Goal: Find contact information: Find contact information

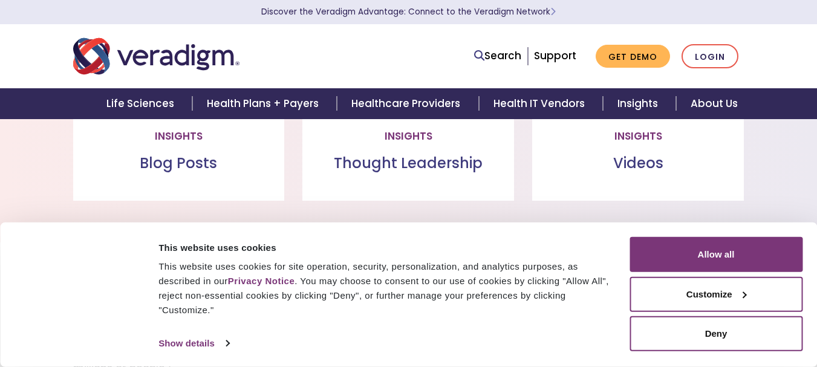
scroll to position [1331, 0]
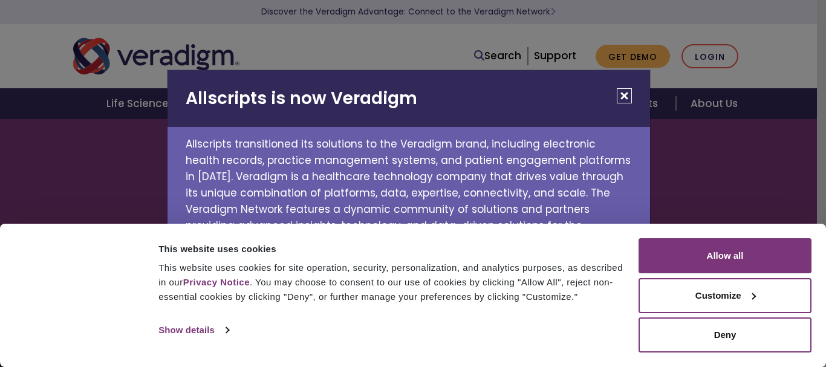
click at [627, 93] on button "Close" at bounding box center [624, 95] width 15 height 15
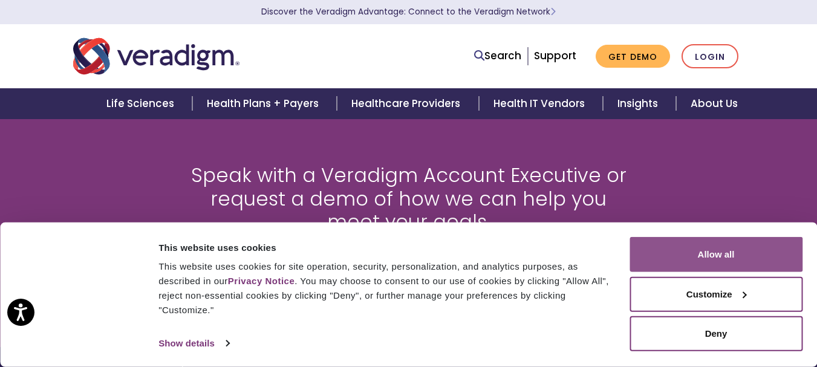
click at [731, 262] on button "Allow all" at bounding box center [716, 254] width 173 height 35
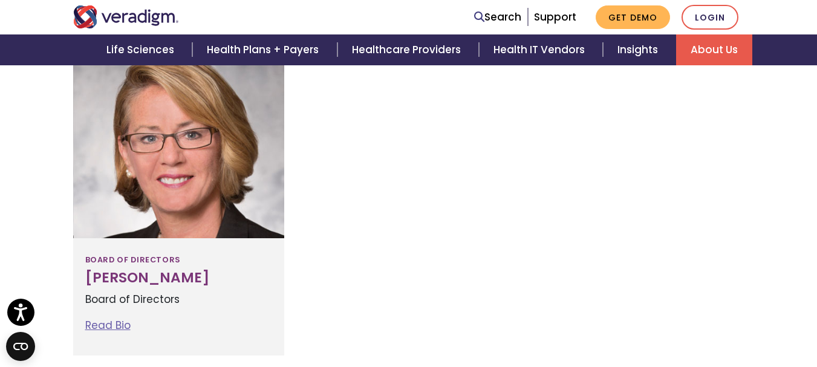
scroll to position [1573, 0]
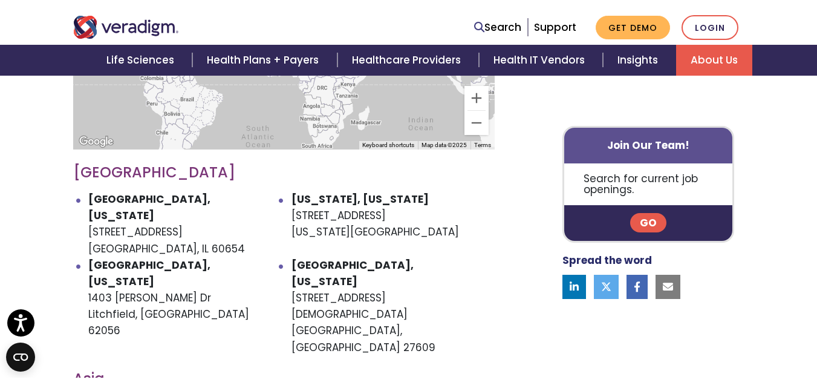
scroll to position [544, 0]
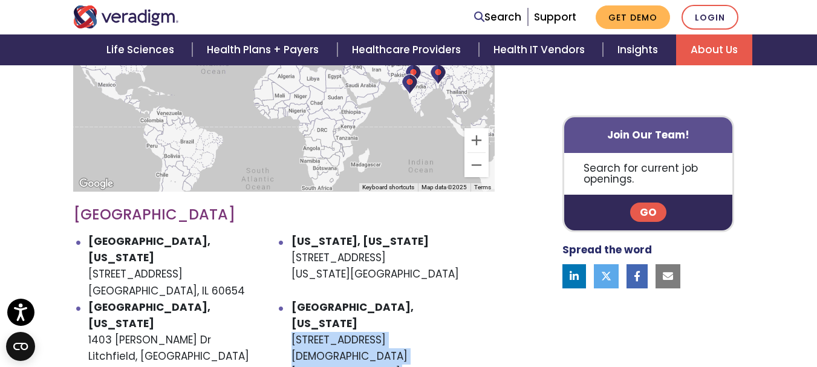
drag, startPoint x: 294, startPoint y: 307, endPoint x: 395, endPoint y: 325, distance: 102.7
click at [395, 325] on li "Raleigh, North Carolina 305 Church at N Hills St Raleigh, NC 27609" at bounding box center [393, 348] width 203 height 99
copy li "305 Church at N Hills St Raleigh, NC 27609"
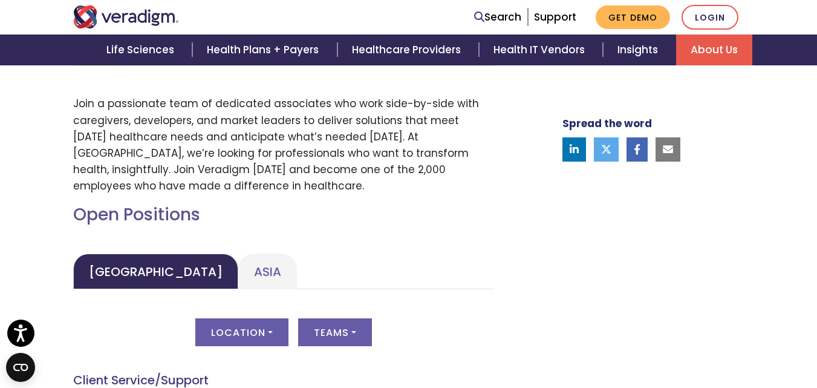
scroll to position [363, 0]
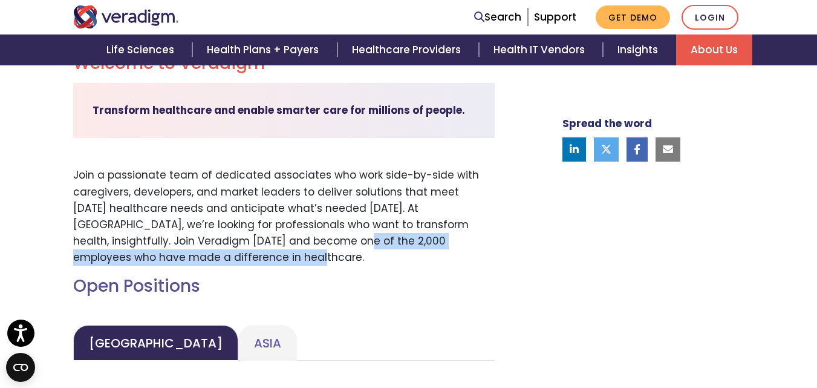
drag, startPoint x: 220, startPoint y: 247, endPoint x: 330, endPoint y: 252, distance: 109.6
click at [330, 252] on p "Join a passionate team of dedicated associates who work side-by-side with careg…" at bounding box center [284, 216] width 422 height 99
click at [240, 258] on p "Join a passionate team of dedicated associates who work side-by-side with careg…" at bounding box center [284, 216] width 422 height 99
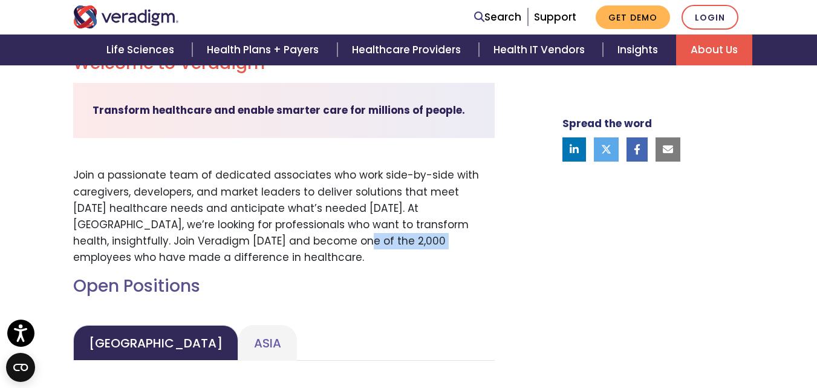
drag, startPoint x: 222, startPoint y: 239, endPoint x: 356, endPoint y: 240, distance: 133.7
click at [311, 249] on p "Join a passionate team of dedicated associates who work side-by-side with careg…" at bounding box center [284, 216] width 422 height 99
drag, startPoint x: 103, startPoint y: 249, endPoint x: 323, endPoint y: 244, distance: 220.2
click at [323, 244] on p "Join a passionate team of dedicated associates who work side-by-side with careg…" at bounding box center [284, 216] width 422 height 99
click at [301, 276] on h2 "Open Positions" at bounding box center [284, 286] width 422 height 21
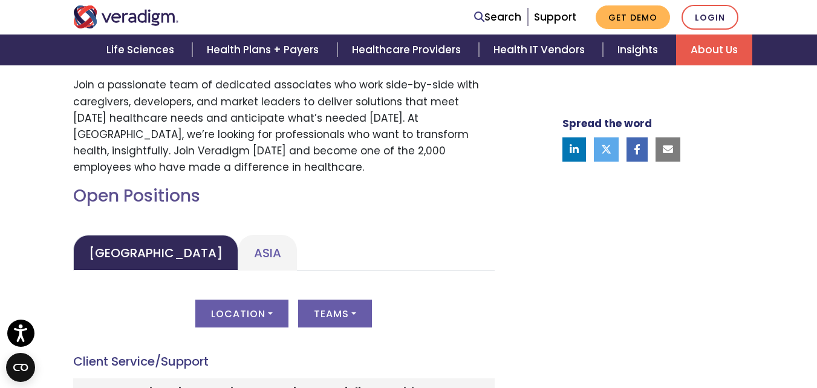
scroll to position [423, 0]
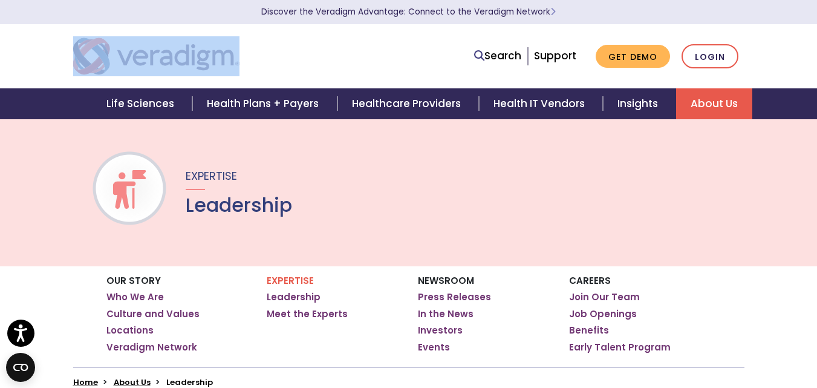
drag, startPoint x: 270, startPoint y: 53, endPoint x: 137, endPoint y: 58, distance: 133.2
click at [136, 57] on div at bounding box center [207, 56] width 287 height 40
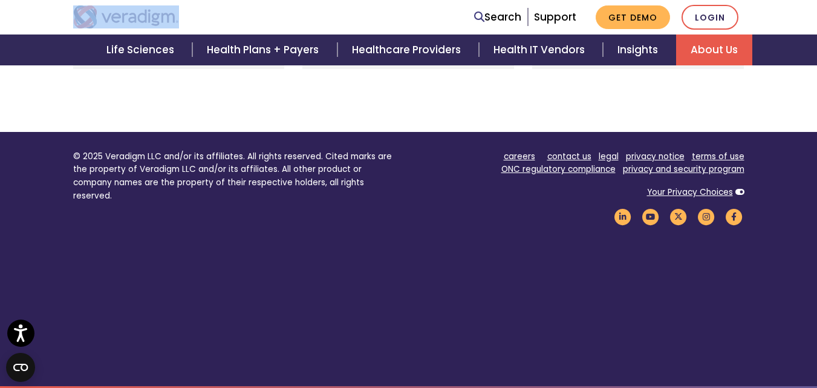
scroll to position [1046, 0]
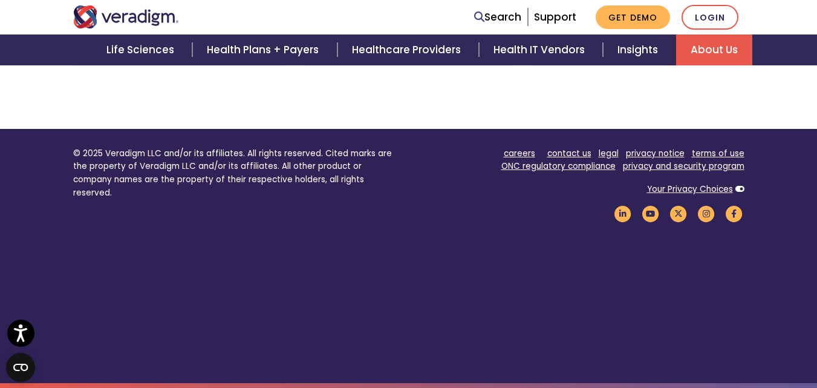
drag, startPoint x: 513, startPoint y: 219, endPoint x: 455, endPoint y: 230, distance: 59.1
click at [510, 220] on div "careers contact us legal privacy notice terms of use ONC regulatory compliance …" at bounding box center [581, 189] width 327 height 85
drag, startPoint x: 103, startPoint y: 149, endPoint x: 162, endPoint y: 149, distance: 58.7
click at [162, 149] on p "© 2025 Veradigm LLC and/or its affiliates. All rights reserved. Cited marks are…" at bounding box center [236, 173] width 327 height 53
copy p "Veradigm LLC"
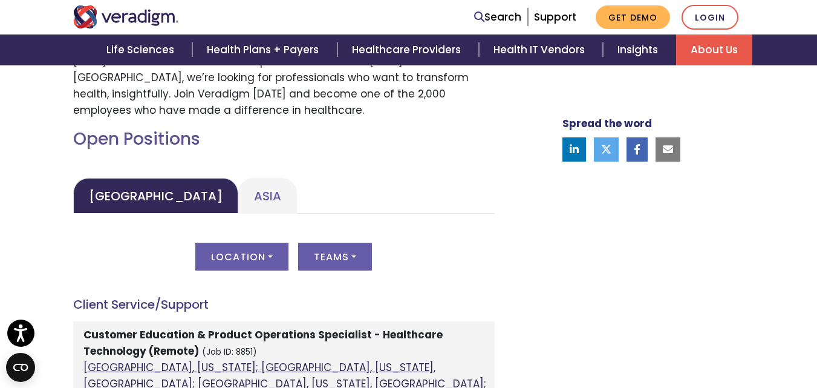
scroll to position [605, 0]
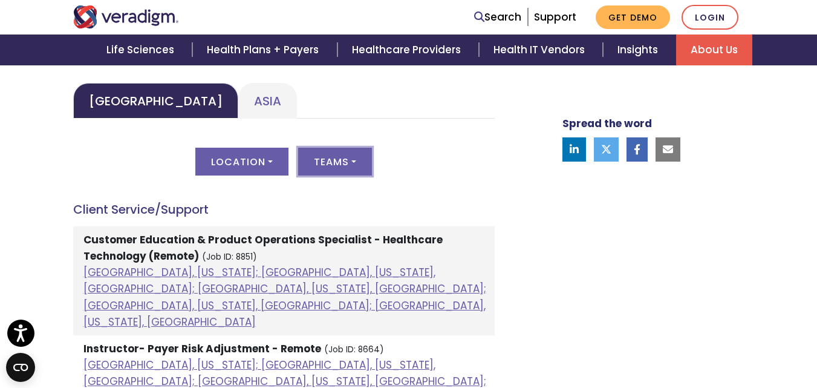
click at [315, 173] on button "Teams" at bounding box center [335, 162] width 74 height 28
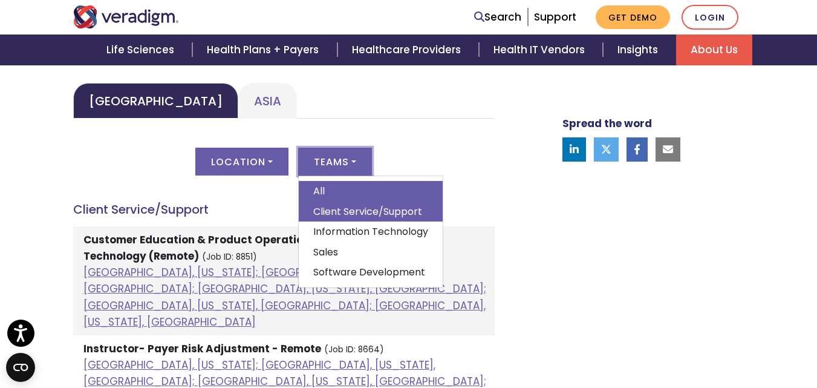
click at [320, 213] on link "Client Service/Support" at bounding box center [371, 211] width 144 height 21
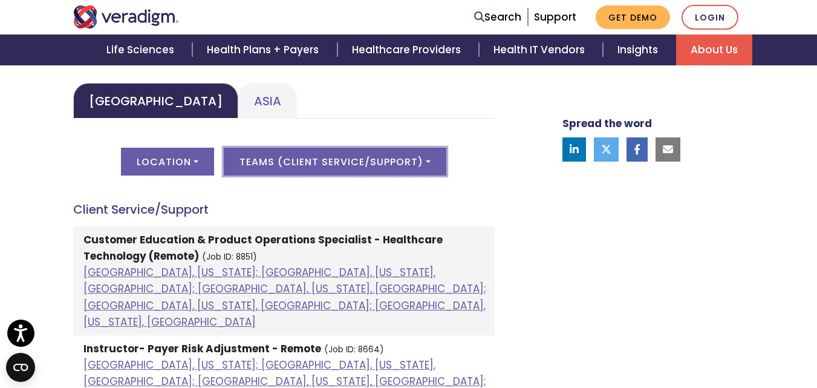
click at [318, 166] on button "Teams ( Client Service/Support )" at bounding box center [335, 162] width 223 height 28
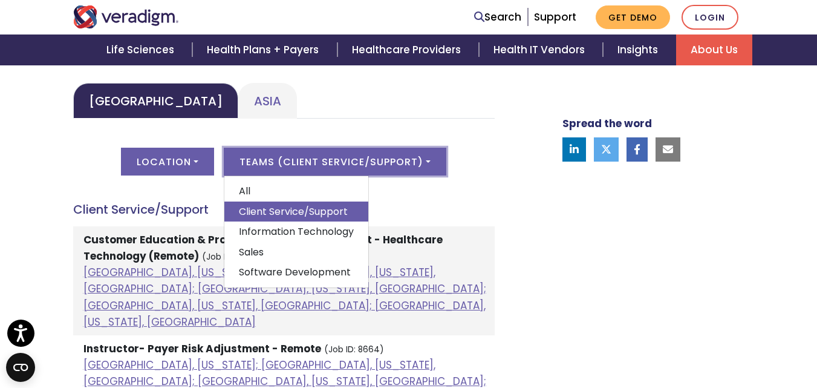
click at [284, 209] on link "Client Service/Support" at bounding box center [296, 211] width 144 height 21
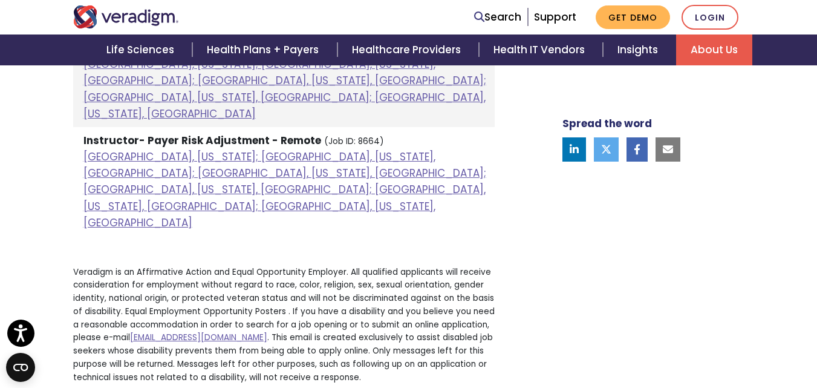
scroll to position [726, 0]
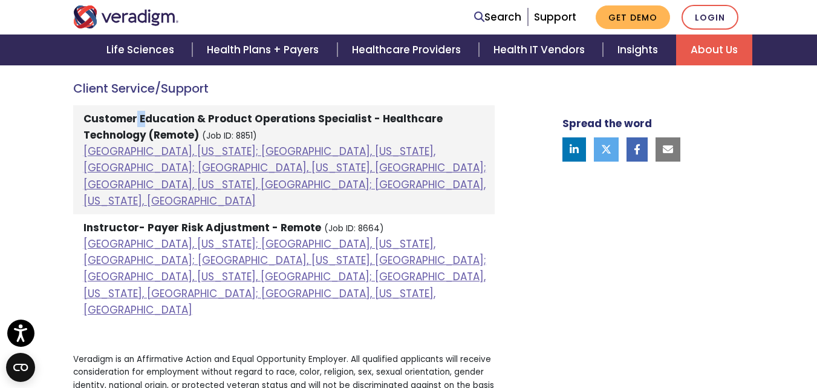
click at [134, 118] on strong "Customer Education & Product Operations Specialist - Healthcare Technology (Rem…" at bounding box center [262, 126] width 359 height 31
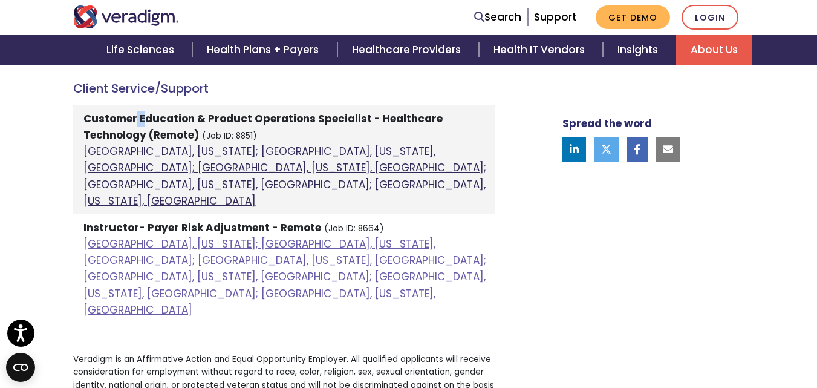
click at [172, 165] on link "Atlanta, Georgia; Orlando, Florida, United States; Phoenix, Arizona, United Sta…" at bounding box center [284, 176] width 403 height 64
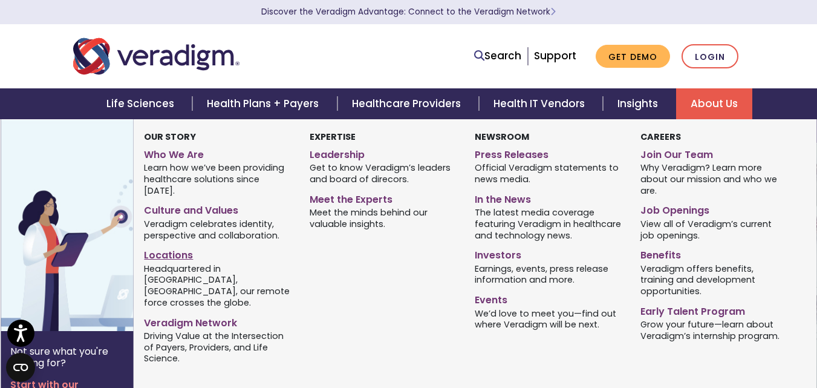
click at [185, 244] on link "Locations" at bounding box center [217, 253] width 147 height 18
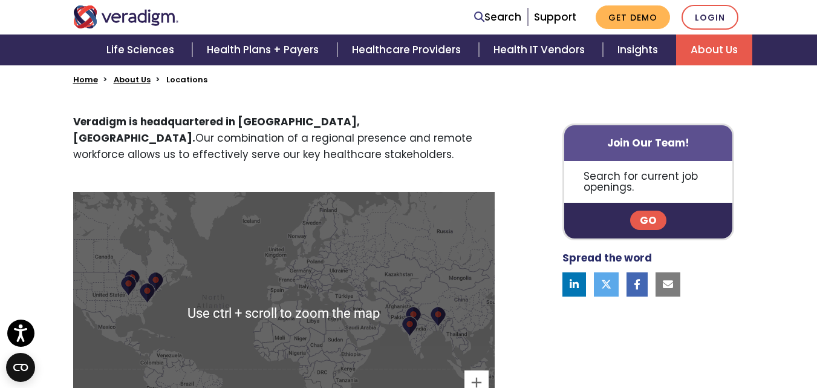
scroll to position [363, 0]
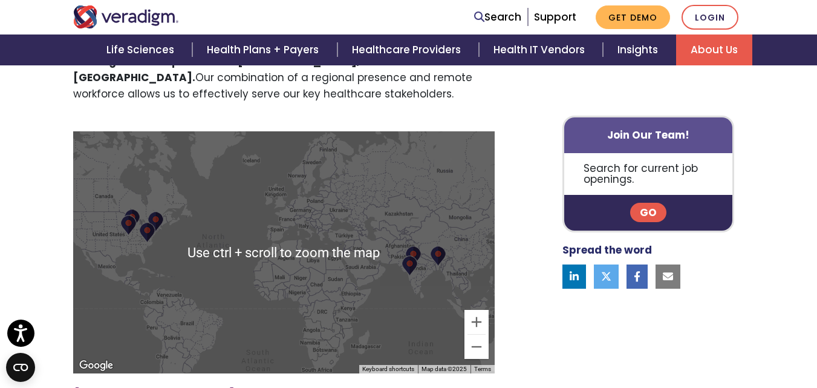
click at [136, 221] on img at bounding box center [128, 225] width 16 height 21
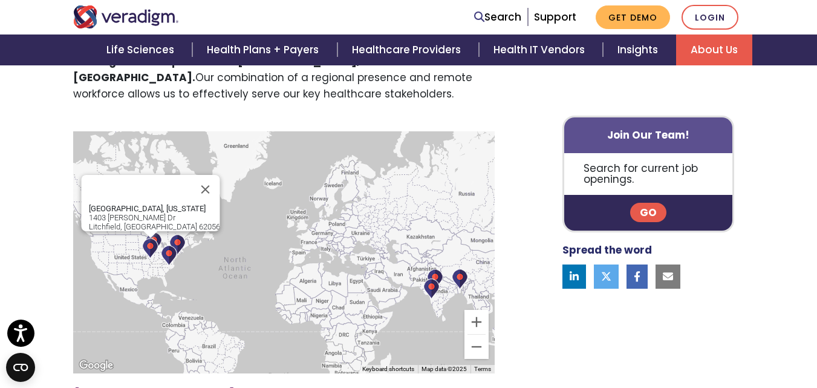
click at [149, 248] on img at bounding box center [150, 248] width 16 height 21
click at [169, 256] on img at bounding box center [169, 255] width 16 height 21
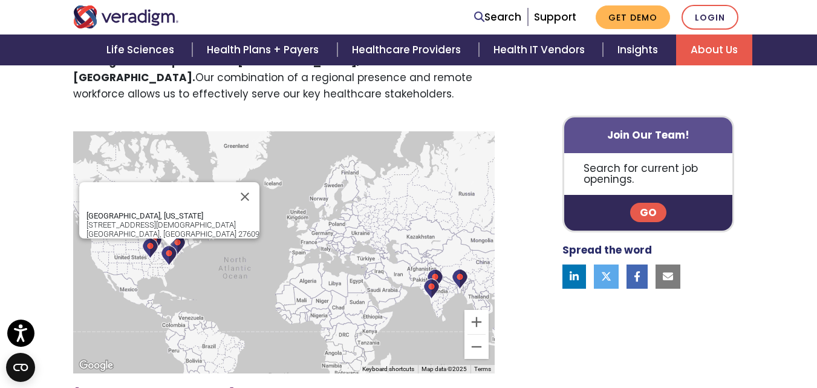
click at [181, 244] on img at bounding box center [177, 244] width 16 height 21
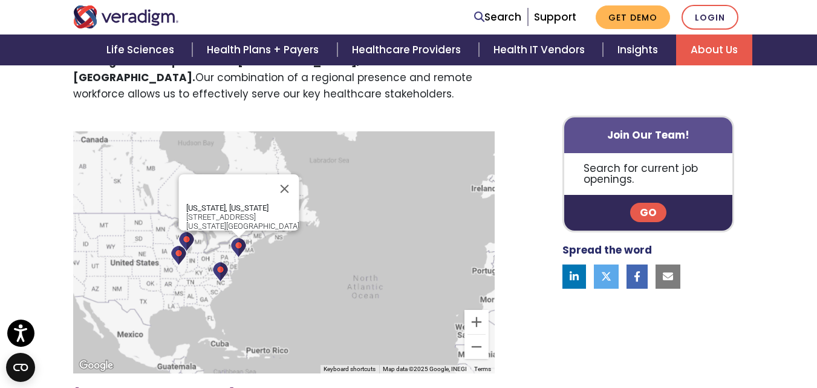
drag, startPoint x: 139, startPoint y: 267, endPoint x: 229, endPoint y: 276, distance: 90.5
click at [229, 276] on div "New York, New York 24 W 25th St New York, NY 10010" at bounding box center [284, 252] width 422 height 242
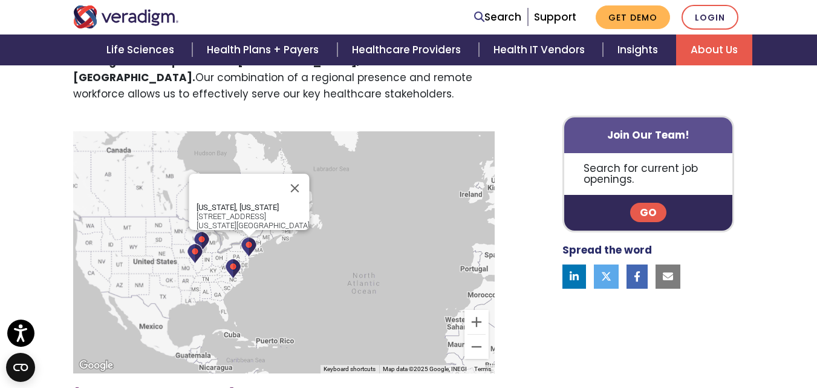
click at [202, 240] on img at bounding box center [202, 241] width 16 height 21
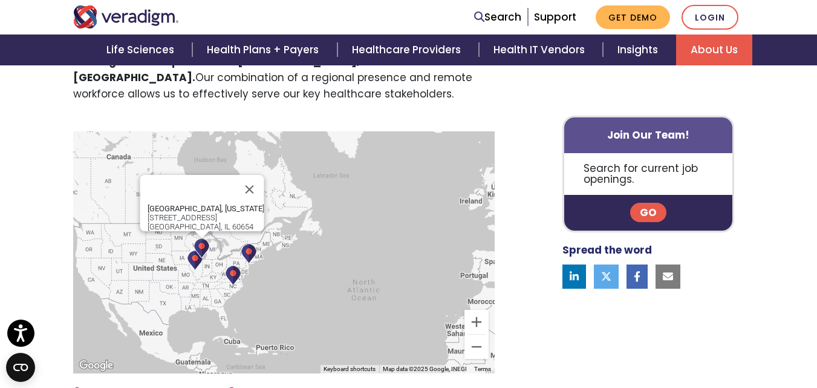
click at [195, 254] on img at bounding box center [202, 248] width 16 height 21
click at [188, 260] on img at bounding box center [195, 260] width 16 height 21
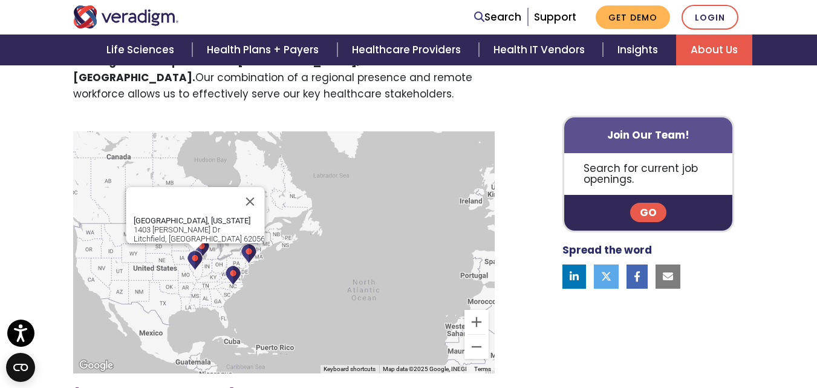
click at [228, 275] on img at bounding box center [233, 275] width 16 height 21
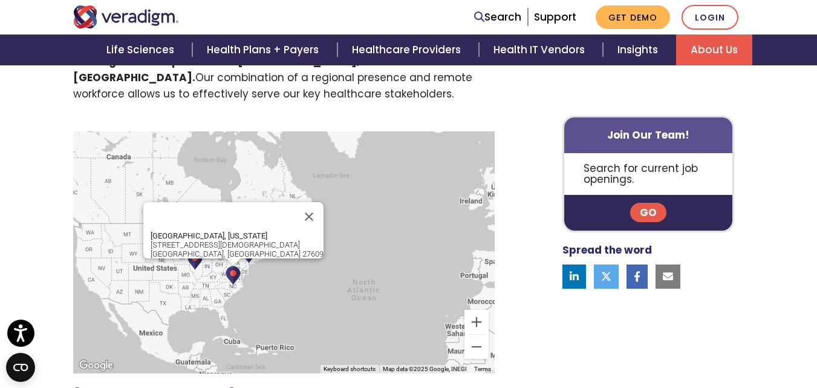
click at [246, 259] on img at bounding box center [249, 253] width 16 height 21
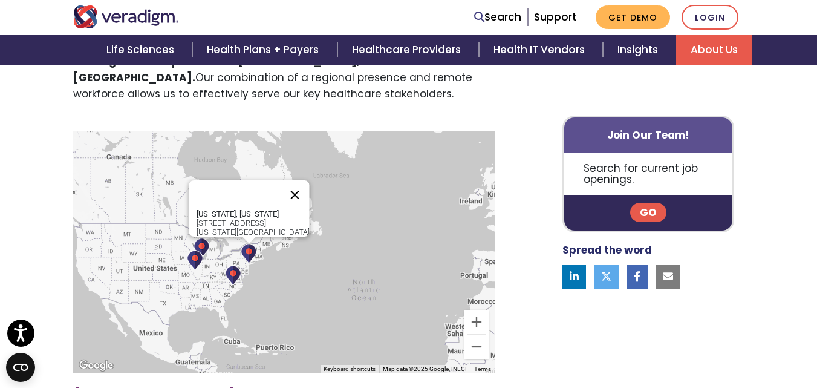
click at [282, 189] on button "Close" at bounding box center [295, 194] width 29 height 29
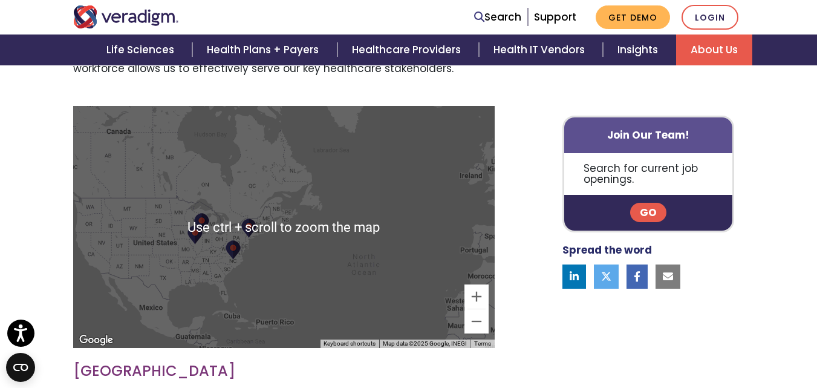
scroll to position [423, 0]
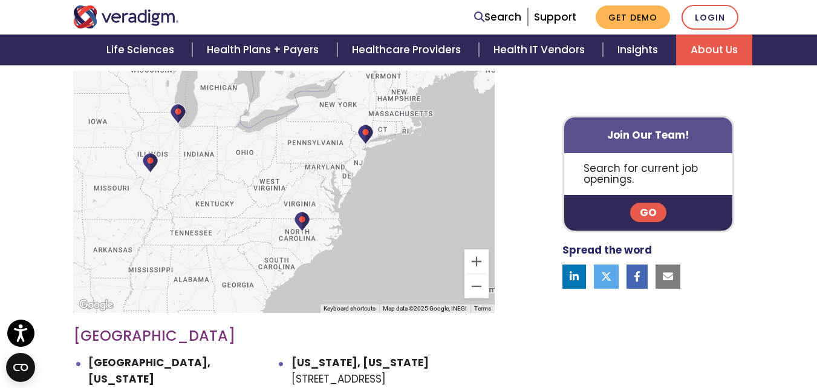
click at [158, 169] on img at bounding box center [150, 162] width 16 height 21
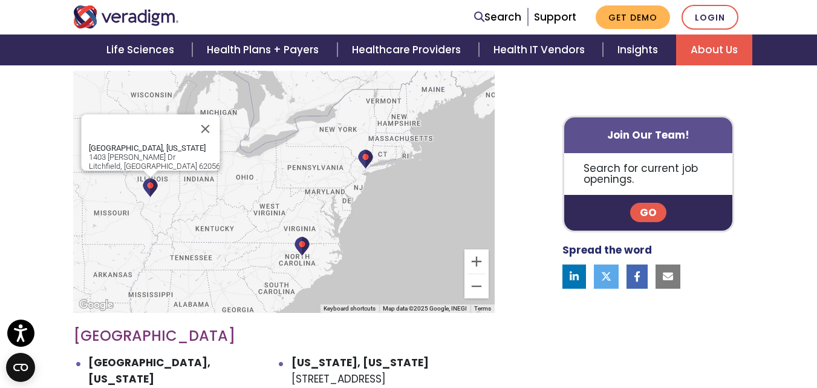
click at [217, 120] on div "Litchfield, Illinois 1403 Stamer Dr Litchfield, IL 62056" at bounding box center [284, 192] width 422 height 242
click at [361, 160] on img at bounding box center [366, 159] width 16 height 21
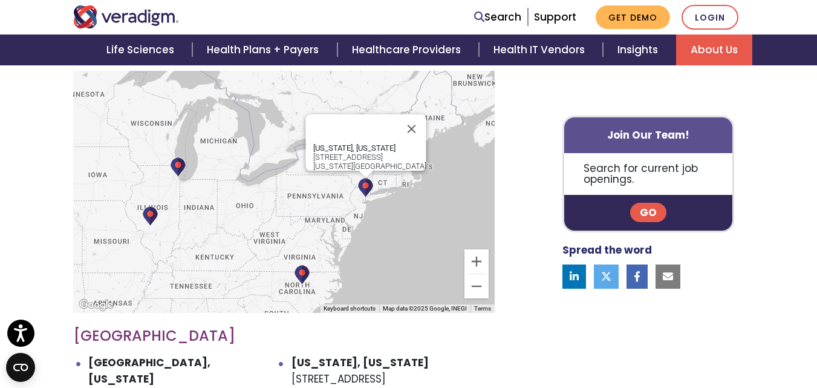
click at [307, 275] on img at bounding box center [302, 274] width 16 height 21
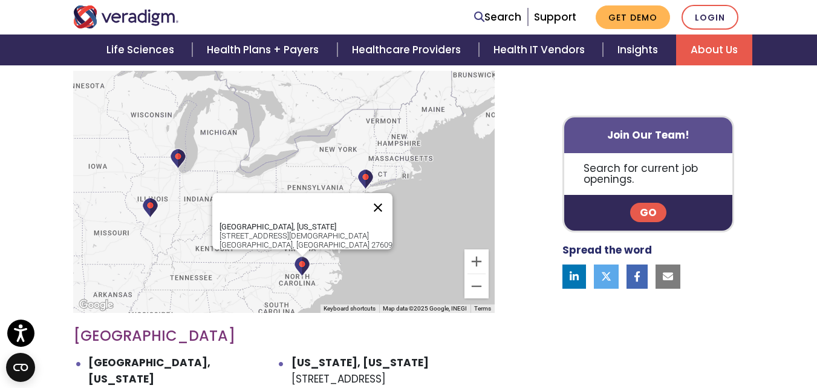
click at [364, 201] on button "Close" at bounding box center [378, 207] width 29 height 29
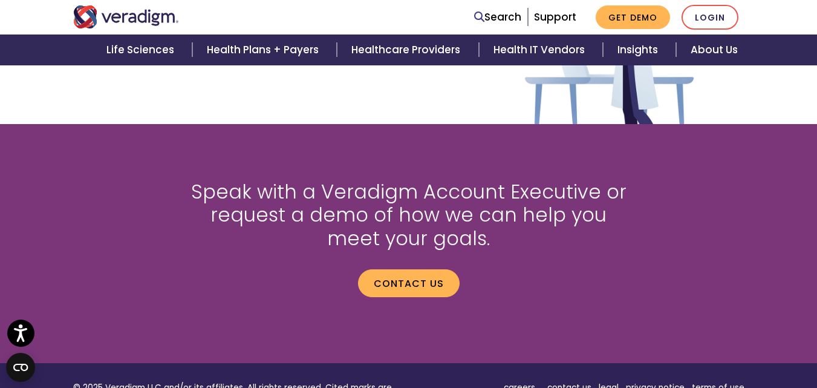
scroll to position [1670, 0]
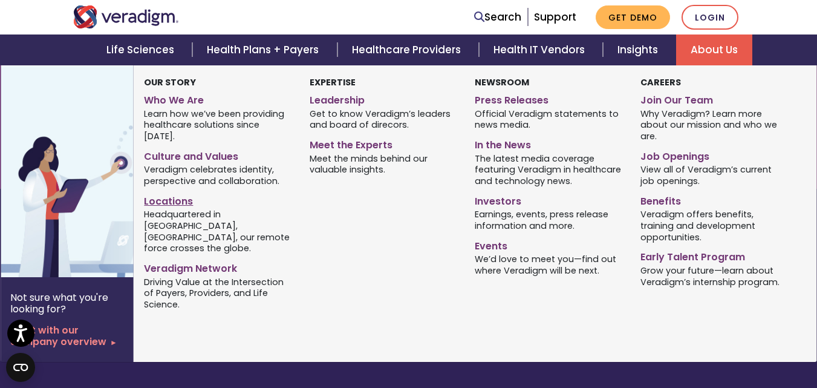
click at [165, 191] on link "Locations" at bounding box center [217, 200] width 147 height 18
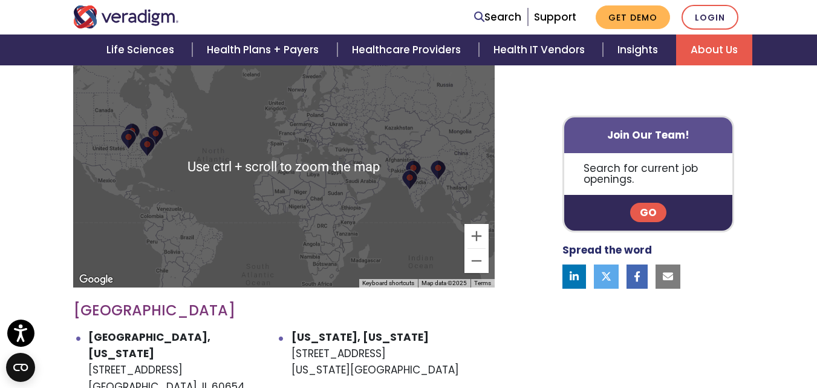
scroll to position [484, 0]
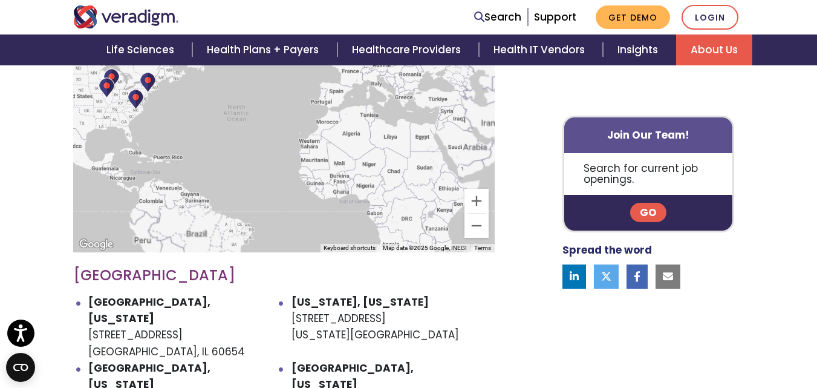
click at [175, 142] on div at bounding box center [284, 131] width 422 height 242
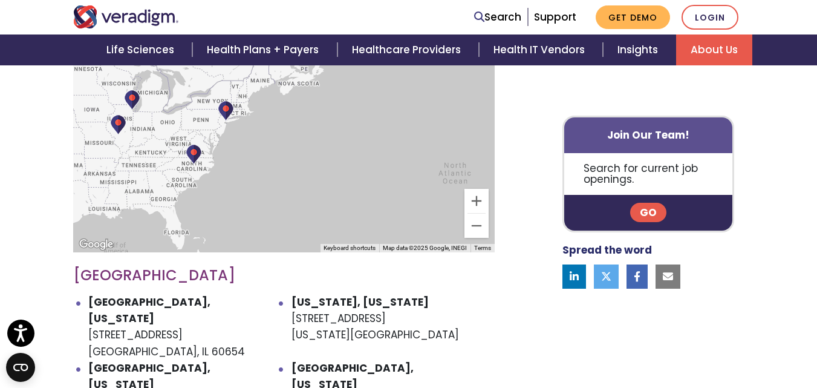
drag, startPoint x: 158, startPoint y: 126, endPoint x: 290, endPoint y: 238, distance: 173.0
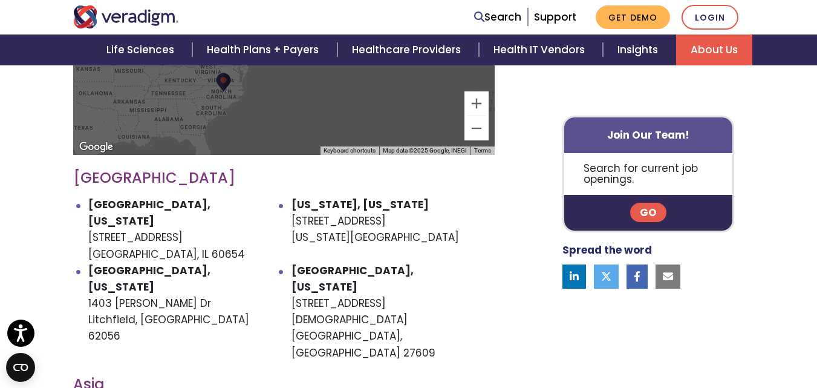
scroll to position [605, 0]
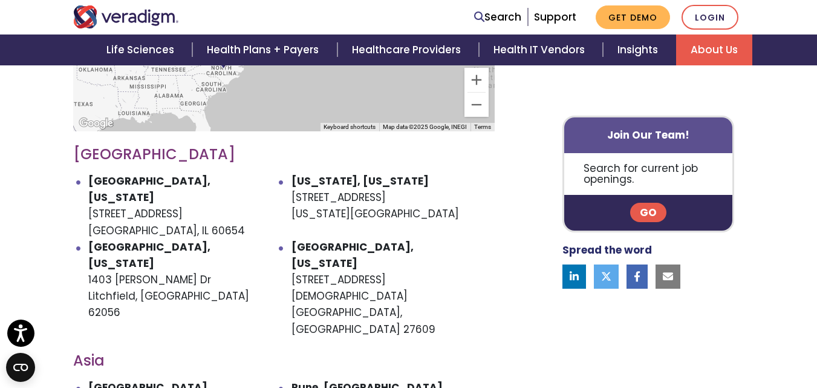
click at [276, 221] on li "[GEOGRAPHIC_DATA], [US_STATE] [STREET_ADDRESS]" at bounding box center [189, 206] width 203 height 66
click at [165, 217] on li "[GEOGRAPHIC_DATA], [US_STATE] [STREET_ADDRESS]" at bounding box center [189, 206] width 203 height 66
copy li "60654"
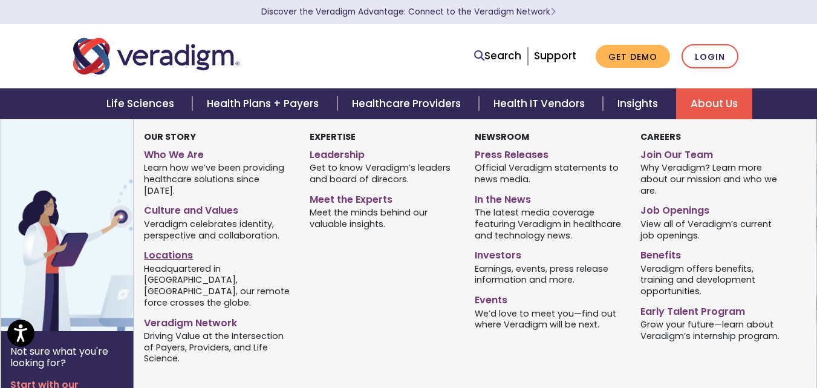
click at [168, 245] on link "Locations" at bounding box center [217, 253] width 147 height 18
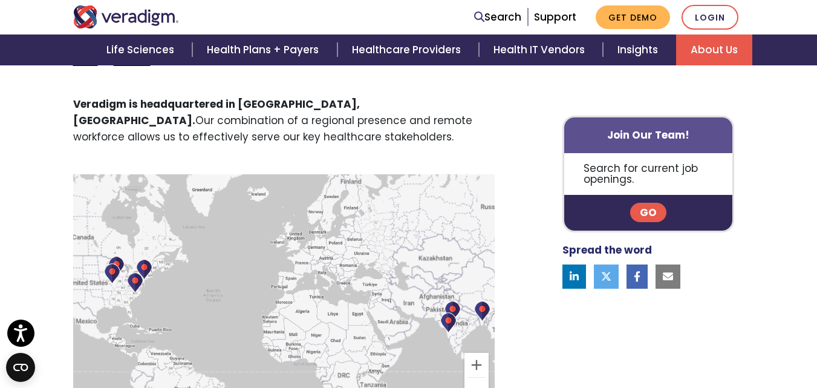
drag, startPoint x: 209, startPoint y: 261, endPoint x: 215, endPoint y: 267, distance: 8.1
click at [214, 264] on div at bounding box center [284, 295] width 422 height 242
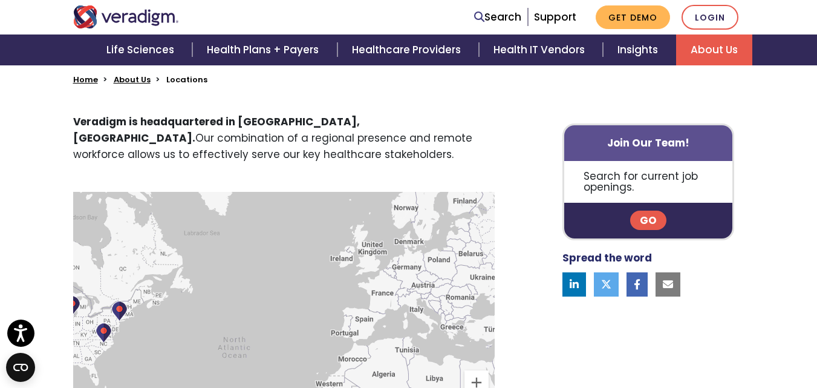
drag, startPoint x: 203, startPoint y: 290, endPoint x: 307, endPoint y: 249, distance: 112.4
click at [307, 249] on div at bounding box center [284, 313] width 422 height 242
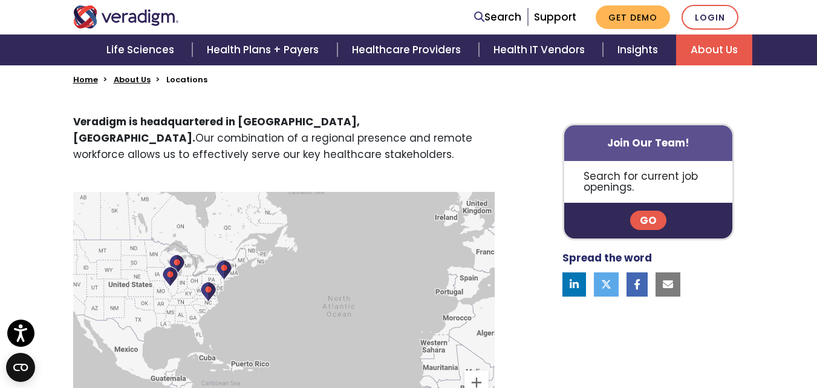
click at [221, 269] on img at bounding box center [224, 270] width 16 height 21
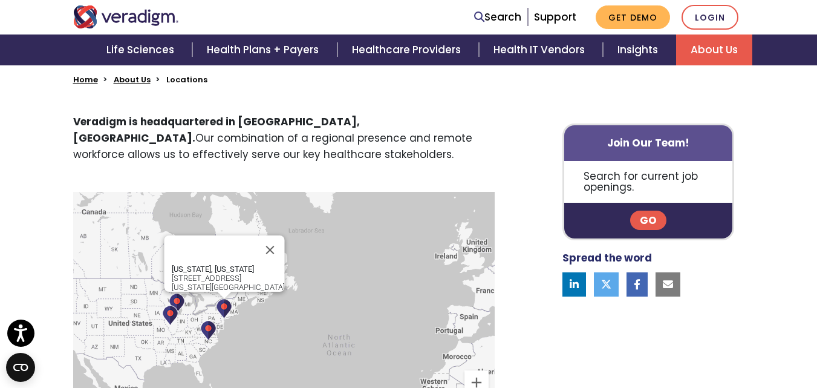
click at [206, 327] on img at bounding box center [208, 330] width 16 height 21
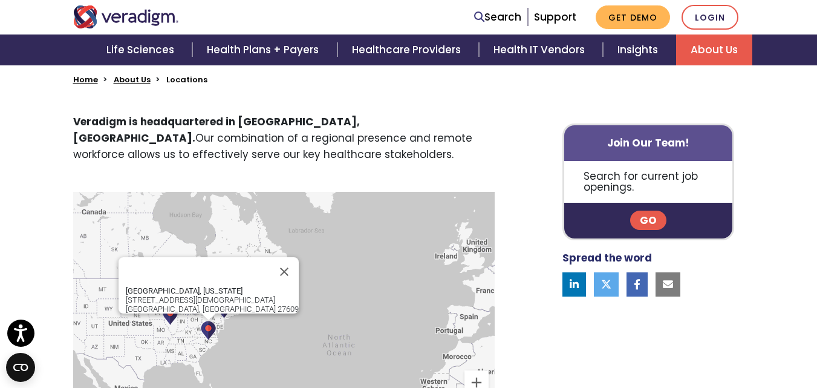
click at [169, 319] on img at bounding box center [170, 315] width 16 height 21
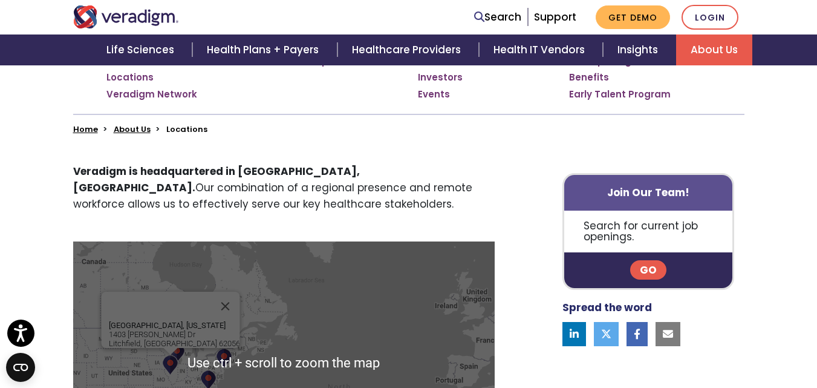
scroll to position [242, 0]
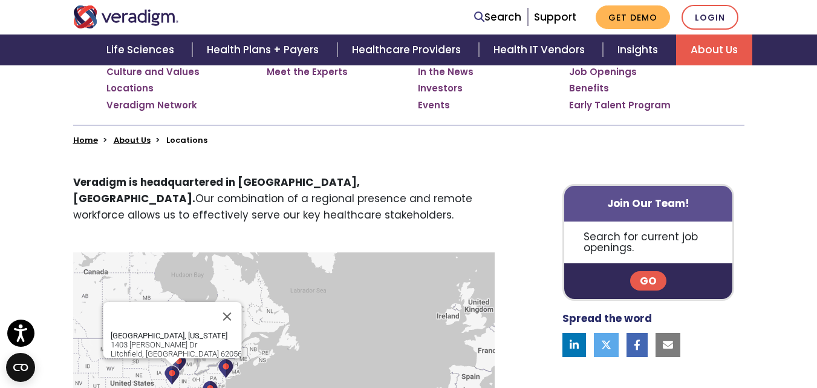
click at [254, 323] on div "Litchfield, Illinois 1403 Stamer Dr Litchfield, IL 62056" at bounding box center [284, 373] width 422 height 242
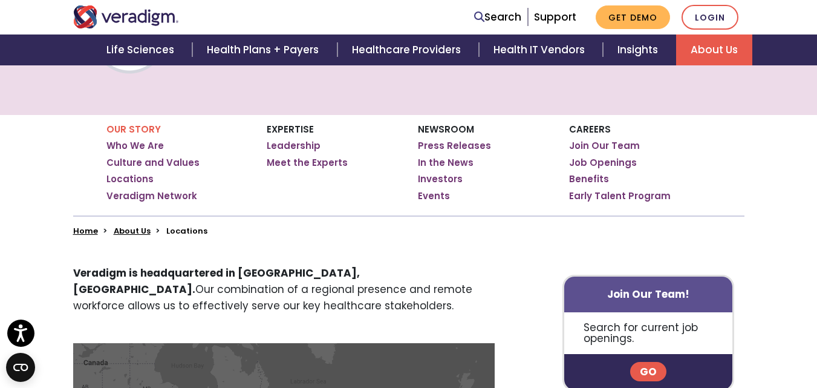
scroll to position [302, 0]
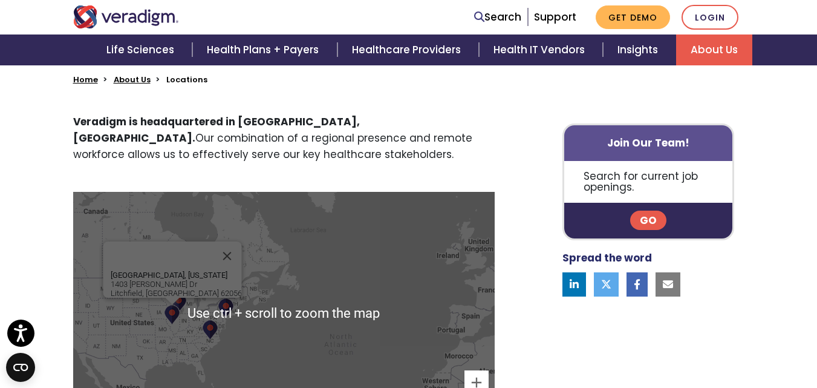
click at [252, 317] on div "Litchfield, Illinois 1403 Stamer Dr Litchfield, IL 62056" at bounding box center [284, 313] width 422 height 242
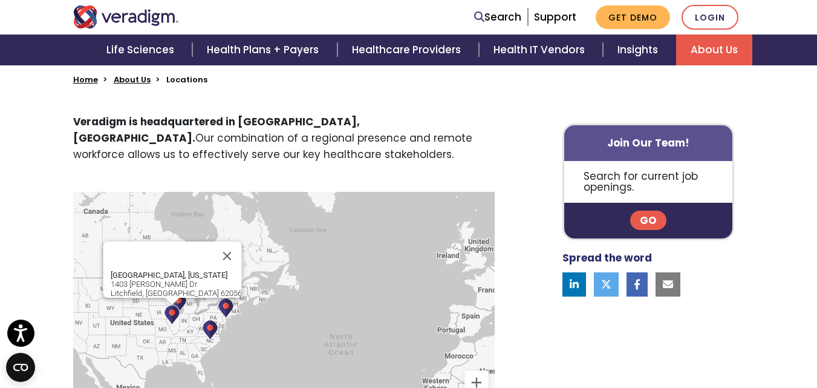
click at [252, 315] on div "Litchfield, Illinois 1403 Stamer Dr Litchfield, IL 62056" at bounding box center [284, 313] width 422 height 242
click at [252, 318] on div "Litchfield, Illinois 1403 Stamer Dr Litchfield, IL 62056" at bounding box center [284, 313] width 422 height 242
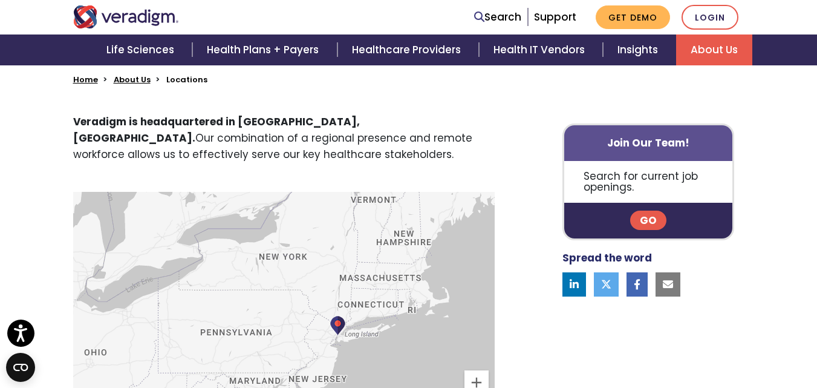
drag, startPoint x: 224, startPoint y: 296, endPoint x: 520, endPoint y: 315, distance: 297.0
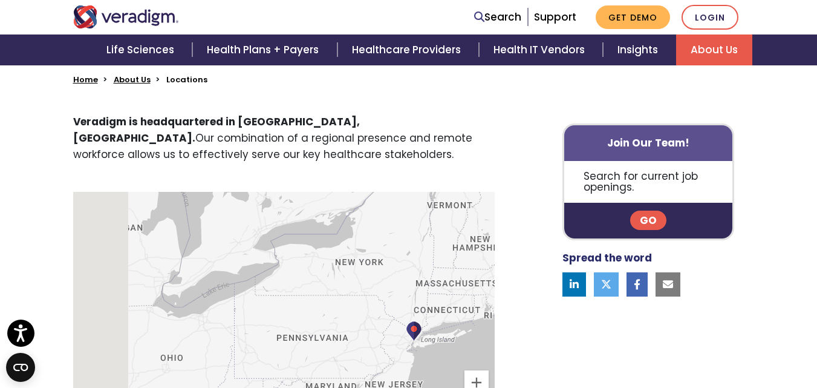
drag, startPoint x: 240, startPoint y: 267, endPoint x: 403, endPoint y: 276, distance: 163.0
click at [403, 276] on div "Litchfield, Illinois 1403 Stamer Dr Litchfield, IL 62056" at bounding box center [284, 313] width 422 height 242
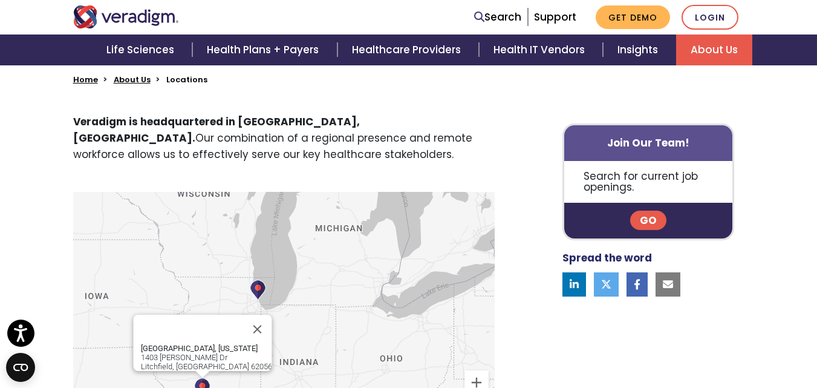
click at [252, 292] on img at bounding box center [258, 289] width 16 height 21
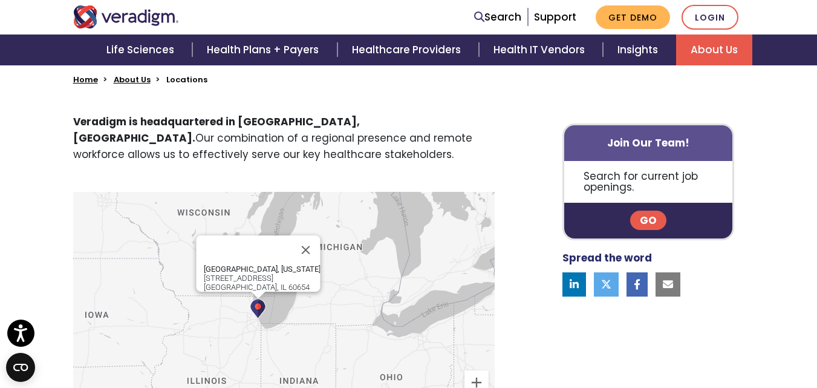
click at [316, 296] on div "Chicago, Illinois 222 W Merchandise Mart Plaza Chicago, IL 60654" at bounding box center [284, 313] width 422 height 242
click at [311, 238] on button "Close" at bounding box center [306, 249] width 29 height 29
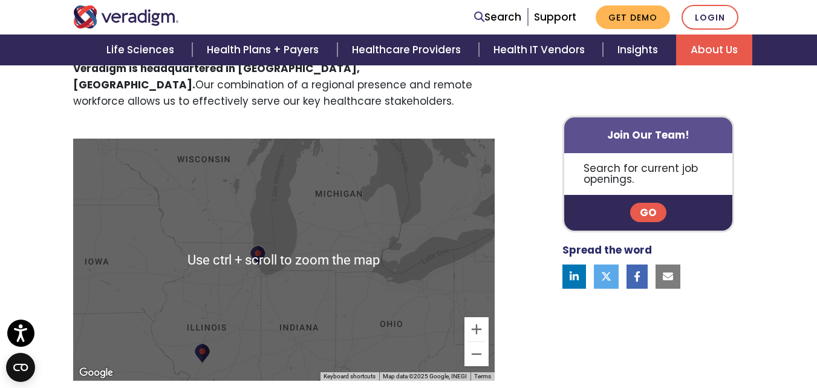
scroll to position [484, 0]
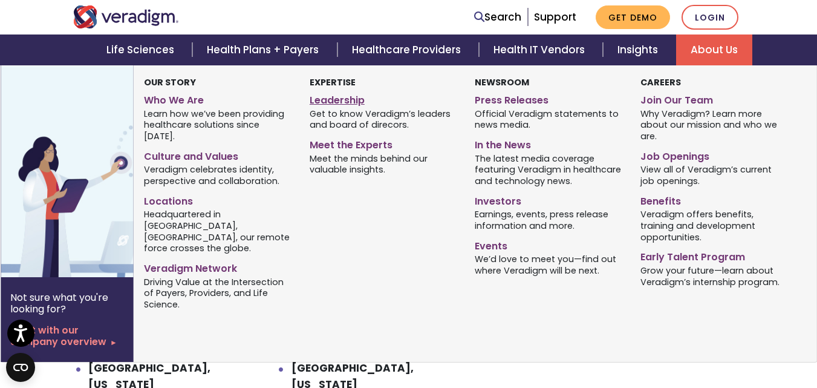
click at [343, 100] on link "Leadership" at bounding box center [383, 99] width 147 height 18
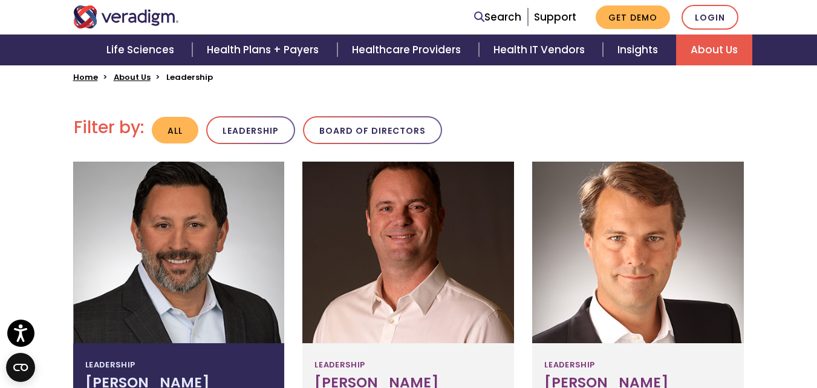
scroll to position [242, 0]
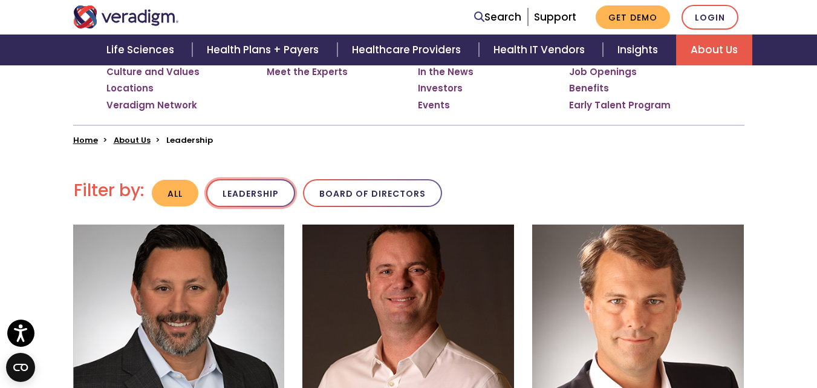
click at [260, 193] on button "Leadership" at bounding box center [250, 193] width 89 height 28
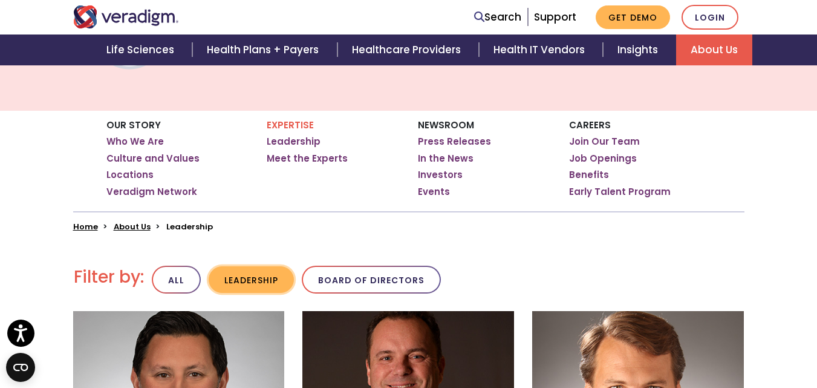
scroll to position [121, 0]
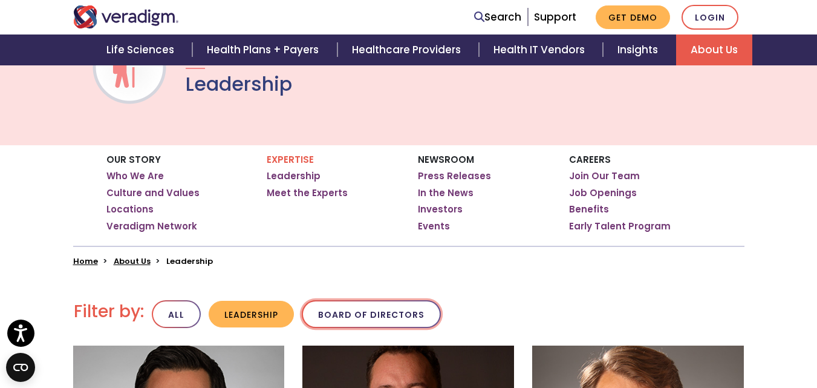
drag, startPoint x: 352, startPoint y: 320, endPoint x: 342, endPoint y: 274, distance: 47.0
click at [352, 319] on button "Board of Directors" at bounding box center [371, 314] width 139 height 28
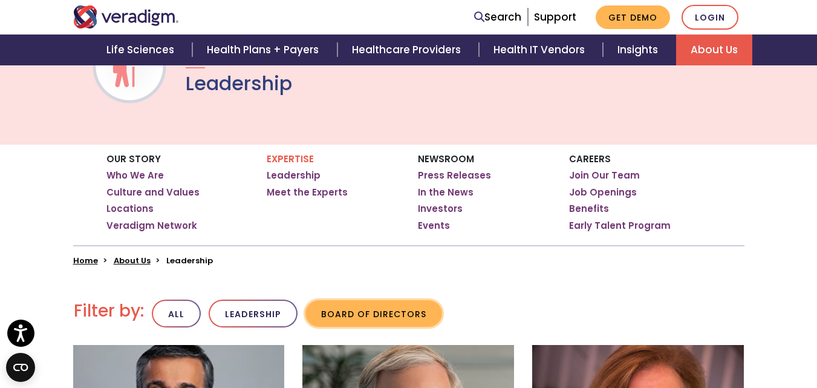
scroll to position [121, 0]
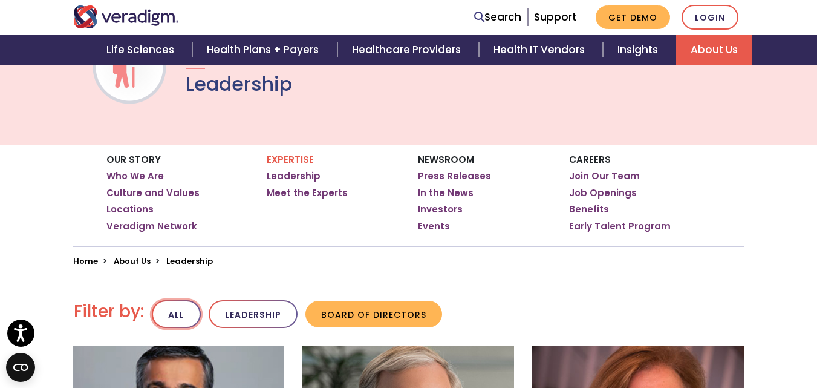
click at [184, 307] on button "All" at bounding box center [176, 314] width 49 height 28
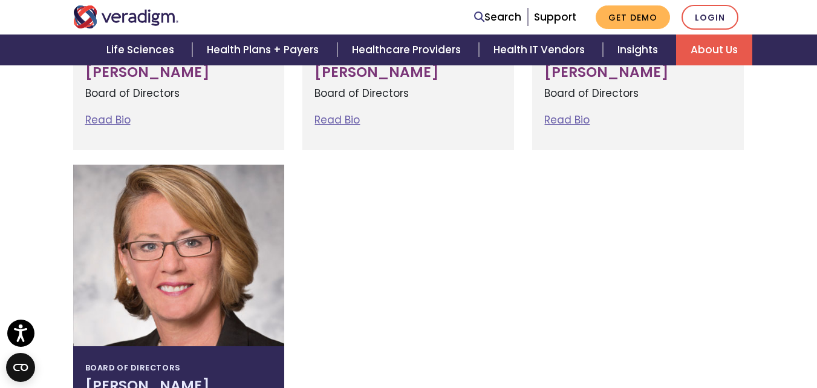
scroll to position [1694, 0]
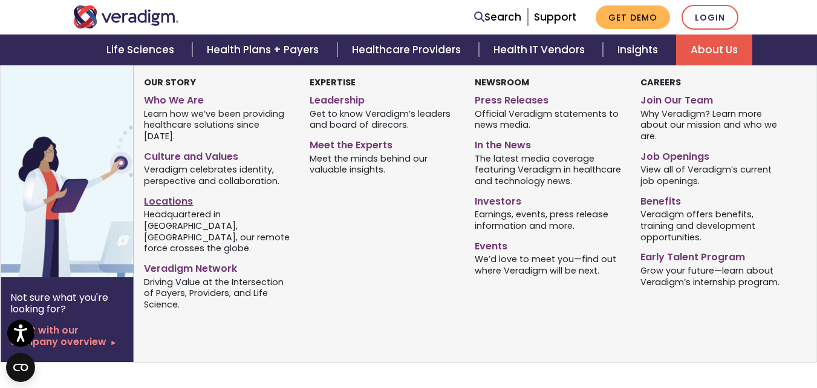
click at [181, 194] on link "Locations" at bounding box center [217, 200] width 147 height 18
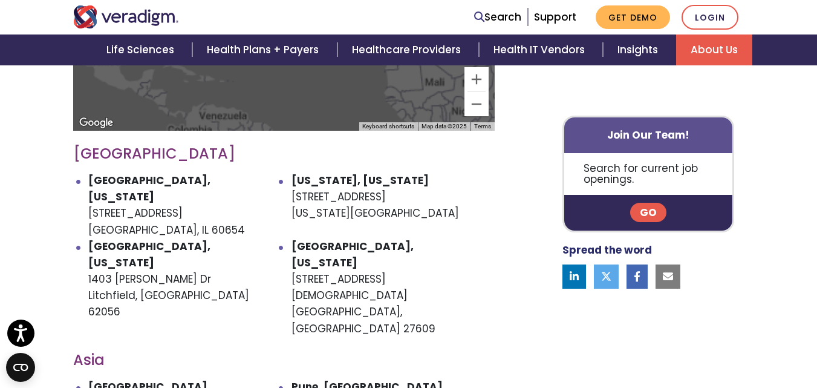
scroll to position [605, 0]
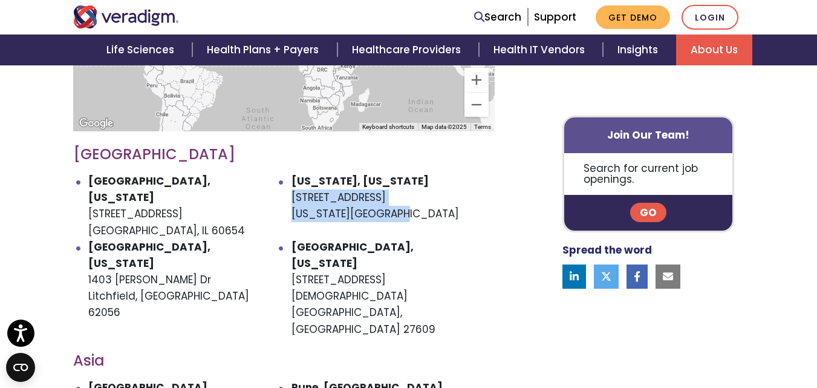
drag, startPoint x: 293, startPoint y: 198, endPoint x: 398, endPoint y: 216, distance: 106.2
click at [398, 216] on li "[US_STATE], [US_STATE] [STREET_ADDRESS][US_STATE]" at bounding box center [393, 206] width 203 height 66
copy li "[STREET_ADDRESS][US_STATE]"
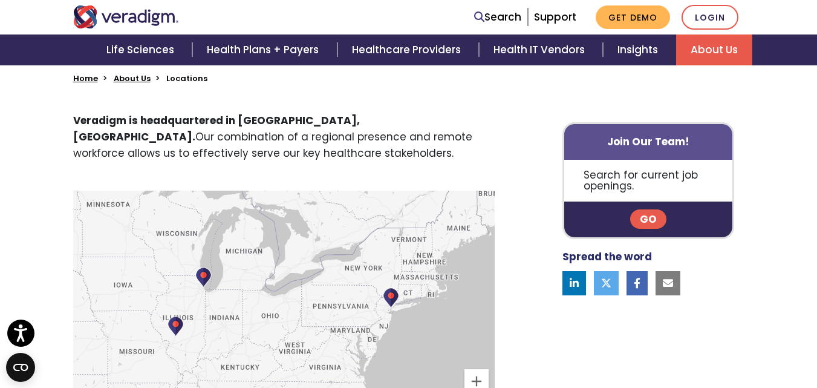
scroll to position [423, 0]
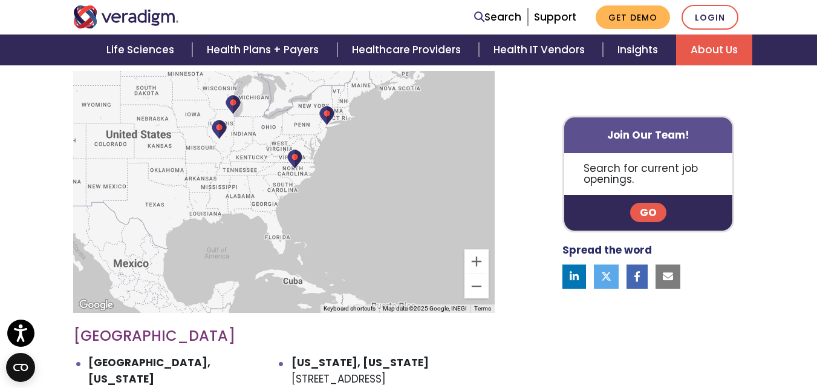
drag, startPoint x: 206, startPoint y: 206, endPoint x: 414, endPoint y: 197, distance: 208.3
click at [414, 198] on div at bounding box center [284, 192] width 422 height 242
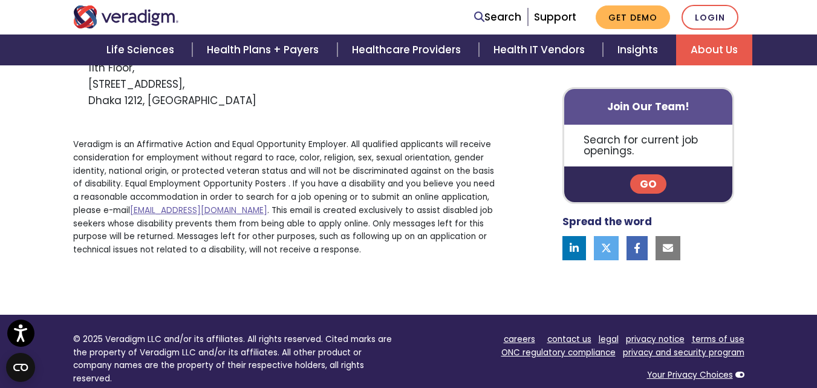
scroll to position [1149, 0]
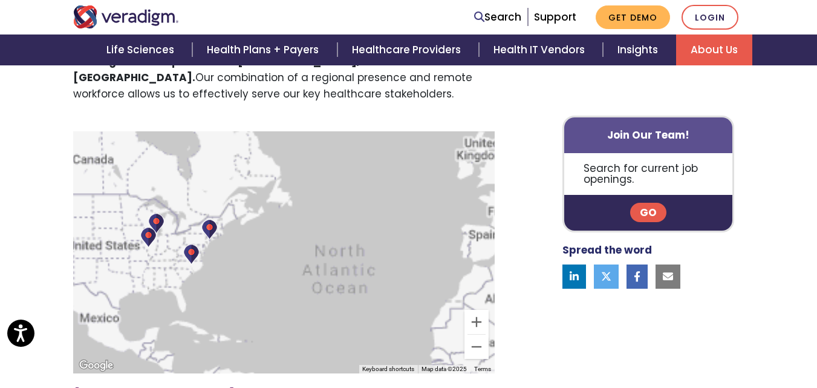
click at [190, 215] on div at bounding box center [284, 252] width 422 height 242
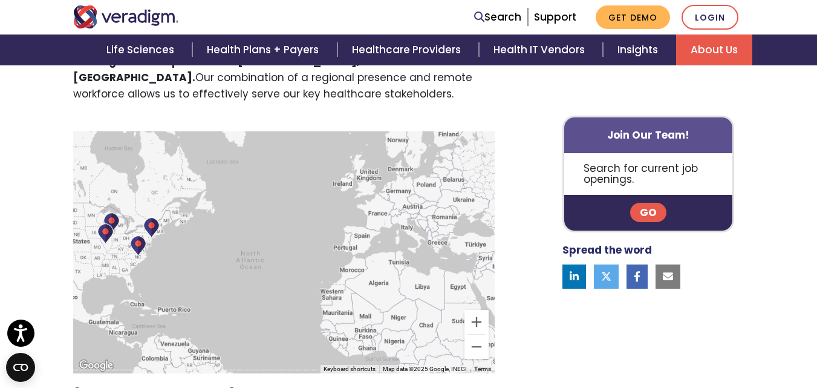
click at [191, 224] on div at bounding box center [284, 252] width 422 height 242
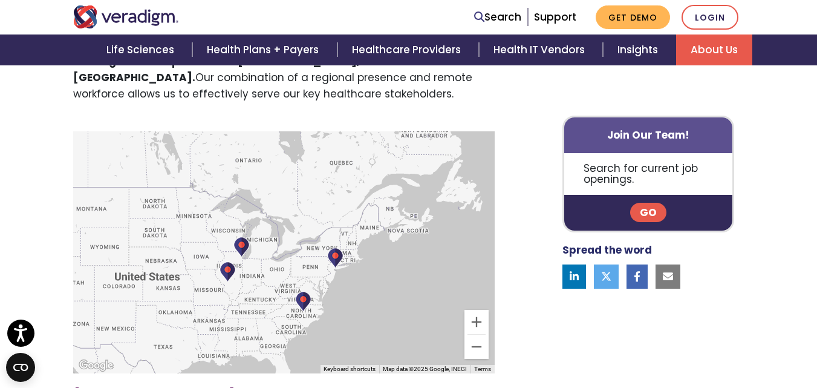
drag, startPoint x: 160, startPoint y: 223, endPoint x: 356, endPoint y: 229, distance: 196.1
click at [397, 234] on div at bounding box center [284, 252] width 422 height 242
click at [328, 255] on img at bounding box center [334, 256] width 16 height 21
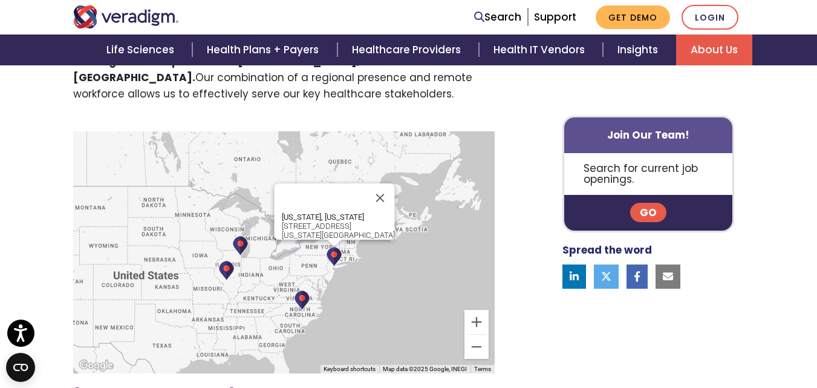
click at [299, 296] on img at bounding box center [302, 300] width 16 height 21
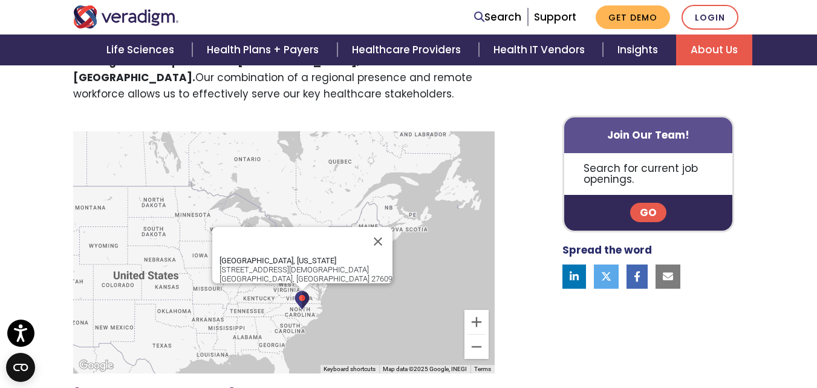
click at [243, 244] on img at bounding box center [240, 245] width 16 height 21
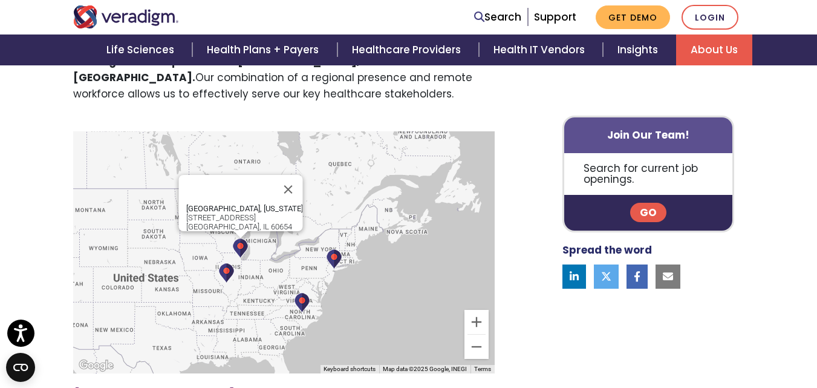
click at [234, 279] on img at bounding box center [226, 273] width 16 height 21
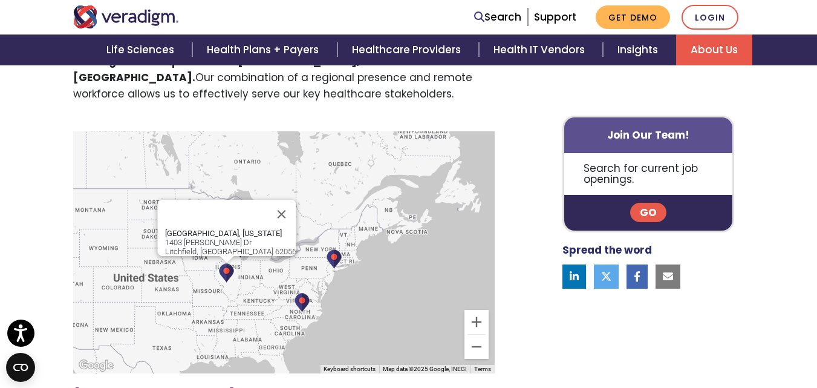
click at [299, 302] on img at bounding box center [302, 302] width 16 height 21
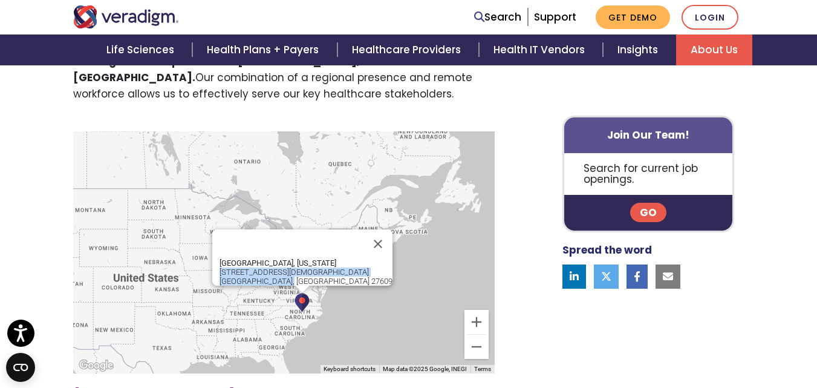
copy div "305 Church at N Hills St Raleigh, NC 27609"
drag, startPoint x: 258, startPoint y: 264, endPoint x: 325, endPoint y: 274, distance: 67.9
click at [325, 274] on div "Raleigh, North Carolina 305 Church at N Hills St Raleigh, NC 27609" at bounding box center [302, 257] width 180 height 56
